Goal: Find specific page/section: Find specific page/section

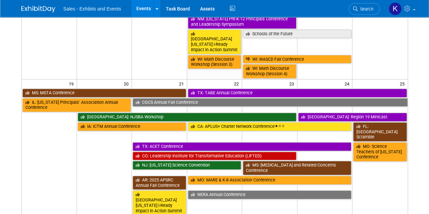
scroll to position [409, 0]
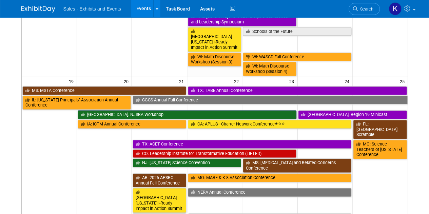
click at [210, 110] on link "[GEOGRAPHIC_DATA]: NJSBA Workshop" at bounding box center [187, 114] width 219 height 9
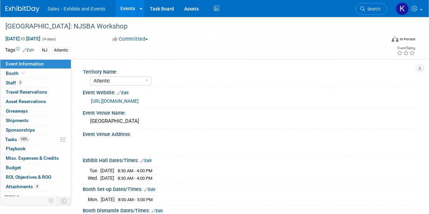
select select "Atlantic"
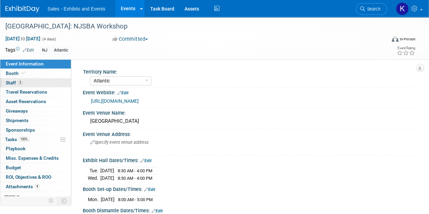
click at [12, 85] on span "Staff 3" at bounding box center [14, 82] width 17 height 5
